Goal: Information Seeking & Learning: Learn about a topic

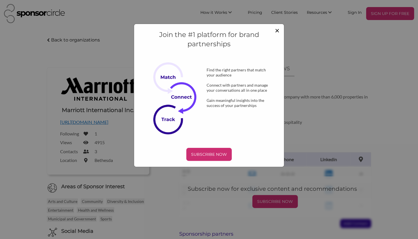
click at [276, 29] on span "×" at bounding box center [277, 30] width 5 height 10
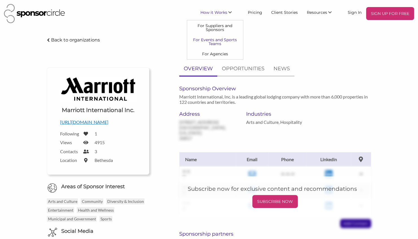
click at [216, 42] on link "For Events and Sports Teams" at bounding box center [215, 42] width 56 height 14
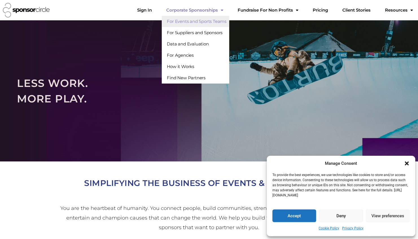
click at [206, 9] on link "Corporate Sponsorships" at bounding box center [195, 10] width 66 height 11
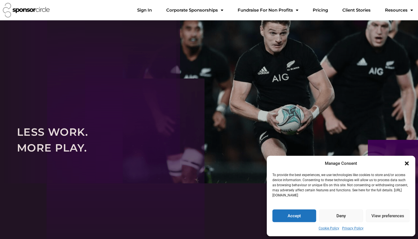
drag, startPoint x: 301, startPoint y: 222, endPoint x: 295, endPoint y: 215, distance: 9.6
click at [301, 222] on button "Accept" at bounding box center [294, 215] width 44 height 13
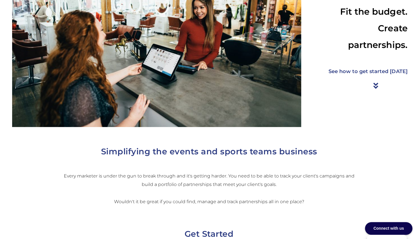
scroll to position [28, 0]
